Goal: Check status: Check status

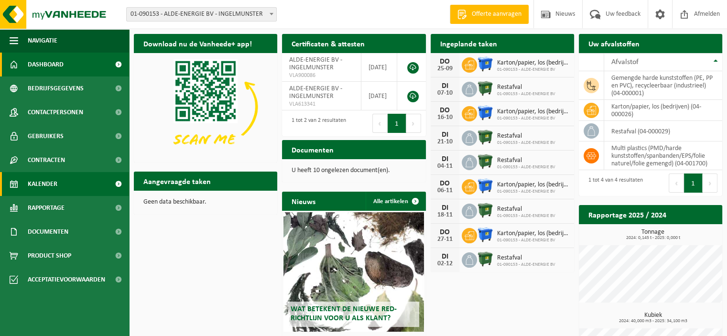
click at [62, 180] on link "Kalender" at bounding box center [64, 184] width 129 height 24
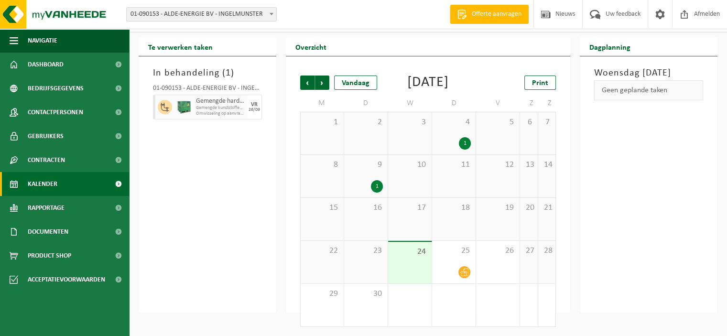
scroll to position [32, 0]
click at [460, 260] on div "25" at bounding box center [453, 261] width 43 height 43
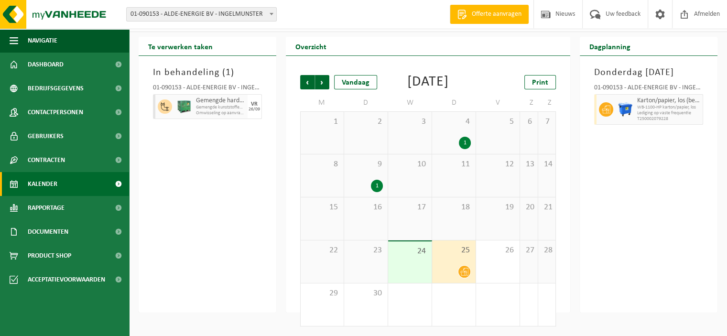
click at [461, 260] on div "25" at bounding box center [453, 261] width 43 height 43
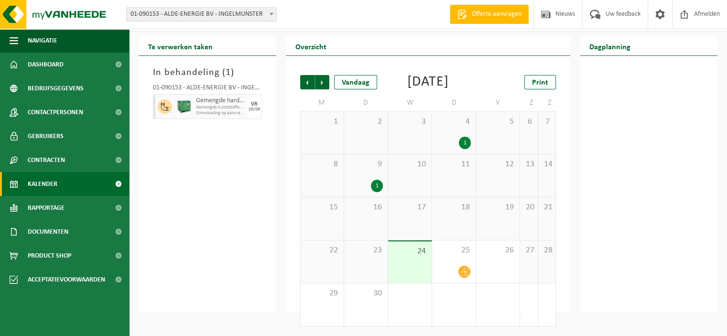
click at [51, 182] on span "Kalender" at bounding box center [43, 184] width 30 height 24
